Goal: Task Accomplishment & Management: Complete application form

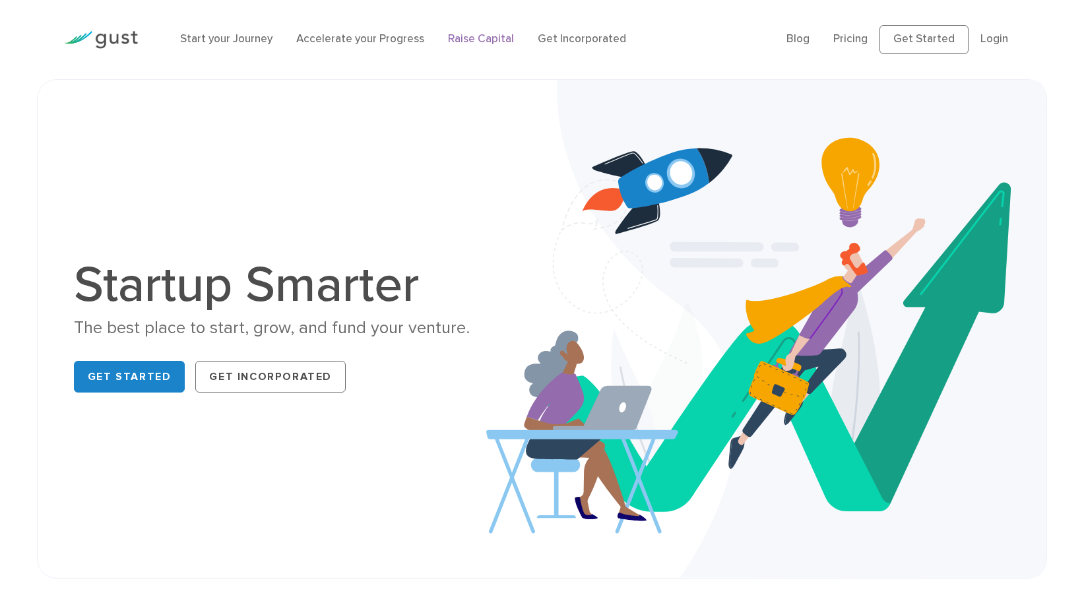
click at [480, 36] on link "Raise Capital" at bounding box center [481, 38] width 66 height 13
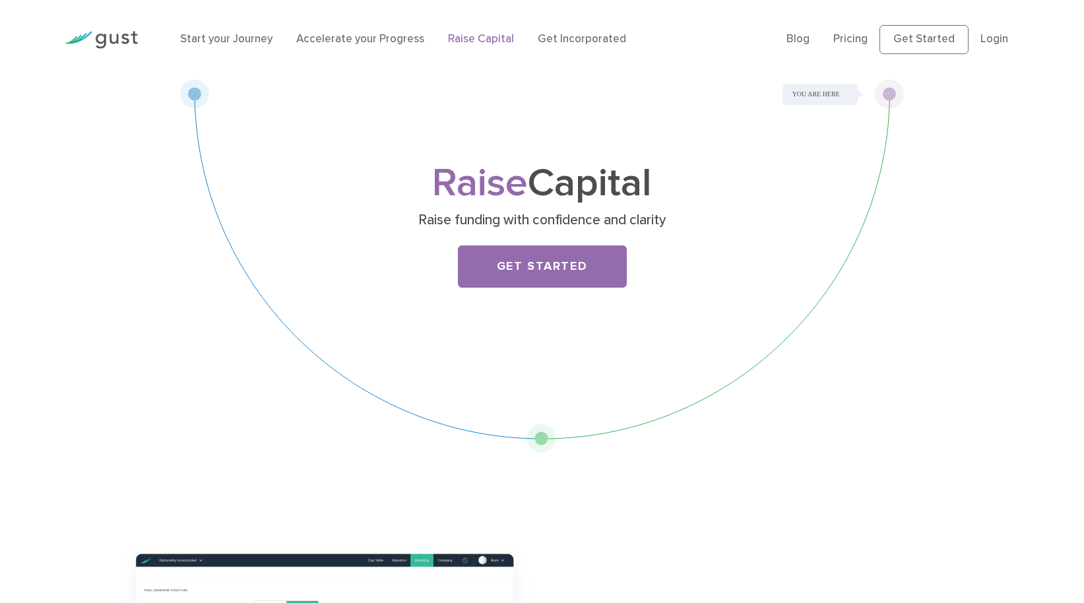
click at [514, 237] on div "Raise Capital Raise funding with confidence and clarity Get Started" at bounding box center [542, 238] width 521 height 144
click at [511, 312] on div "Raise Capital Raise funding with confidence and clarity Get Started" at bounding box center [542, 266] width 724 height 374
drag, startPoint x: 531, startPoint y: 218, endPoint x: 526, endPoint y: 241, distance: 23.0
click at [531, 219] on p "Raise funding with confidence and clarity" at bounding box center [541, 220] width 511 height 18
click at [526, 271] on link "Get Started" at bounding box center [542, 266] width 169 height 42
